Goal: Task Accomplishment & Management: Manage account settings

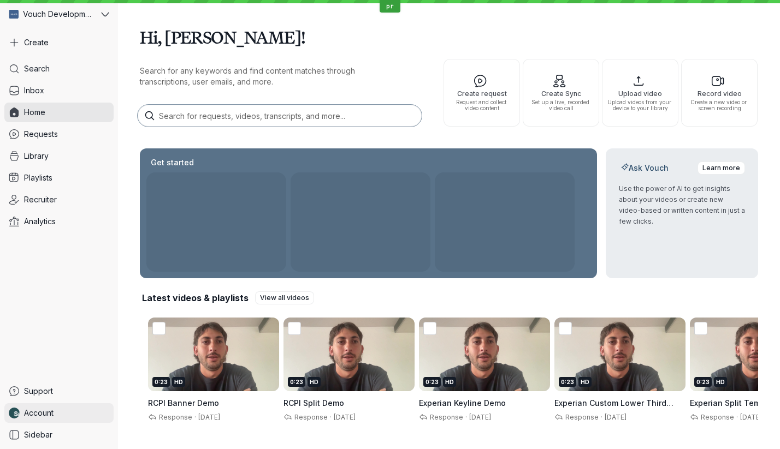
click at [39, 415] on span "Account" at bounding box center [38, 413] width 29 height 11
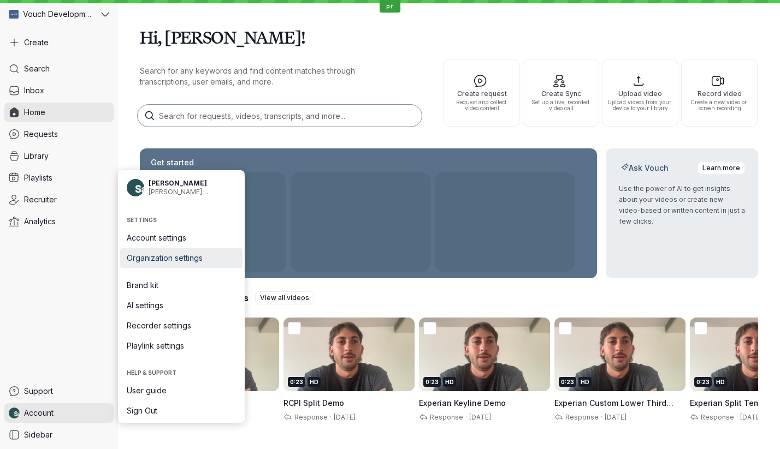
click at [184, 261] on span "Organization settings" at bounding box center [181, 258] width 109 height 11
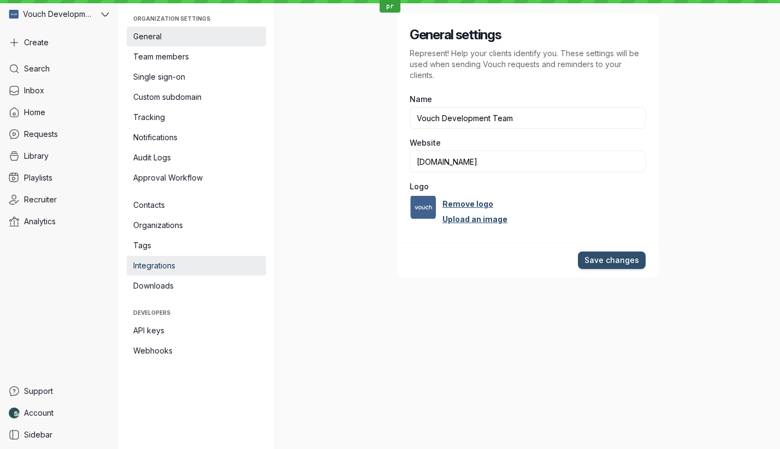
click at [179, 265] on span "Integrations" at bounding box center [196, 265] width 126 height 11
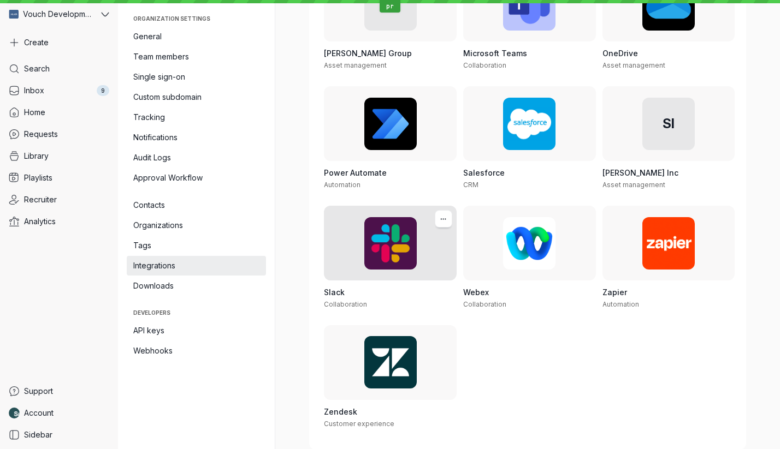
click at [402, 259] on div at bounding box center [390, 243] width 133 height 74
